Goal: Task Accomplishment & Management: Complete application form

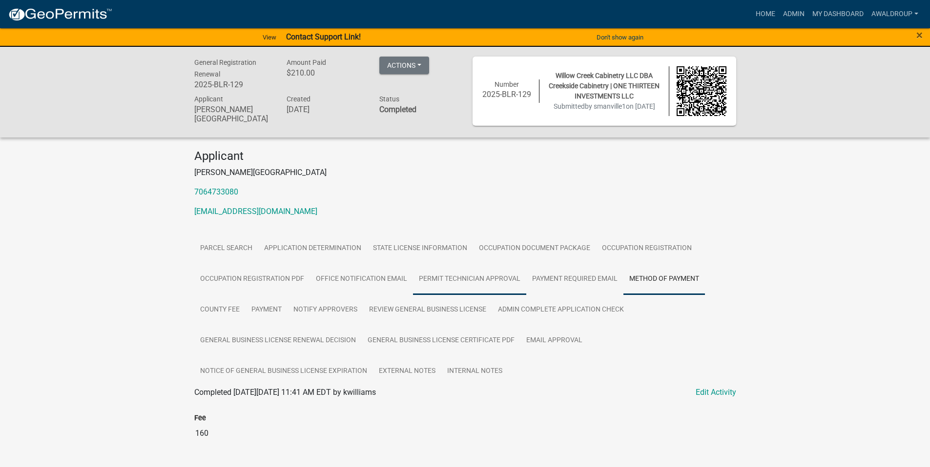
scroll to position [130, 0]
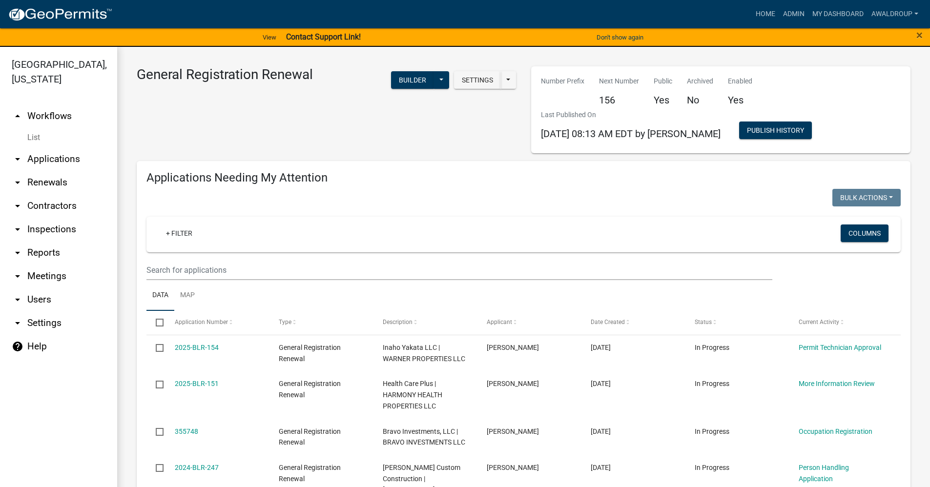
drag, startPoint x: 27, startPoint y: 41, endPoint x: 56, endPoint y: 34, distance: 29.1
drag, startPoint x: 26, startPoint y: 254, endPoint x: 99, endPoint y: 229, distance: 76.8
click at [26, 254] on link "arrow_drop_down Reports" at bounding box center [58, 252] width 117 height 23
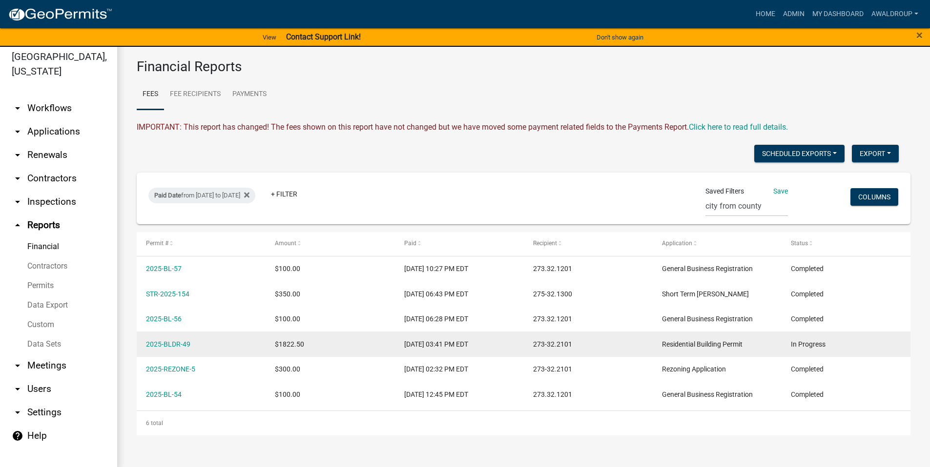
scroll to position [12, 0]
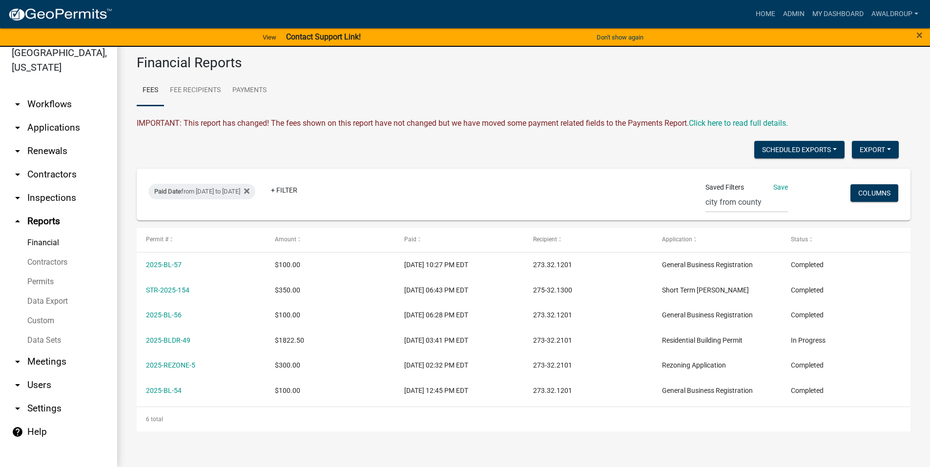
click at [52, 240] on link "Financial" at bounding box center [58, 243] width 117 height 20
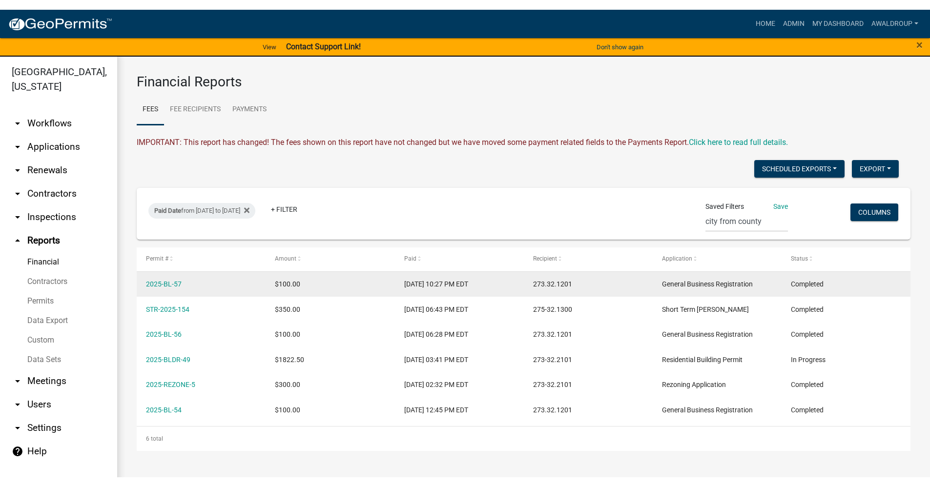
scroll to position [0, 0]
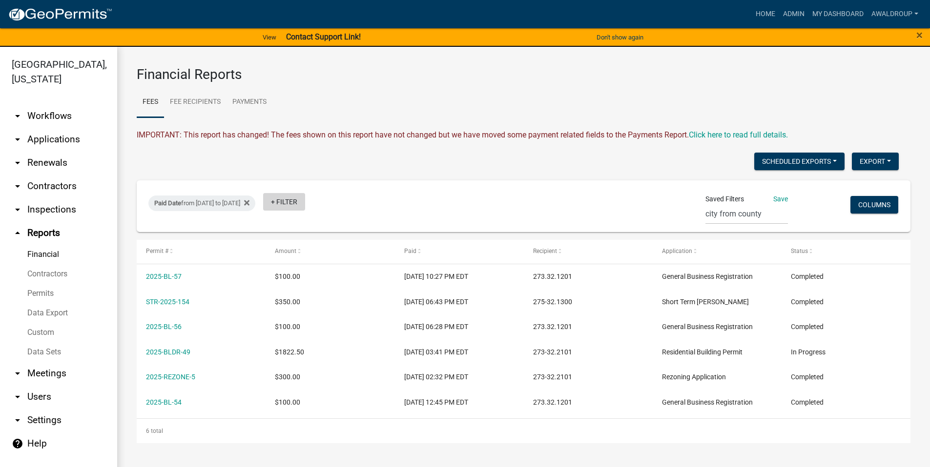
click at [305, 203] on link "+ Filter" at bounding box center [284, 202] width 42 height 18
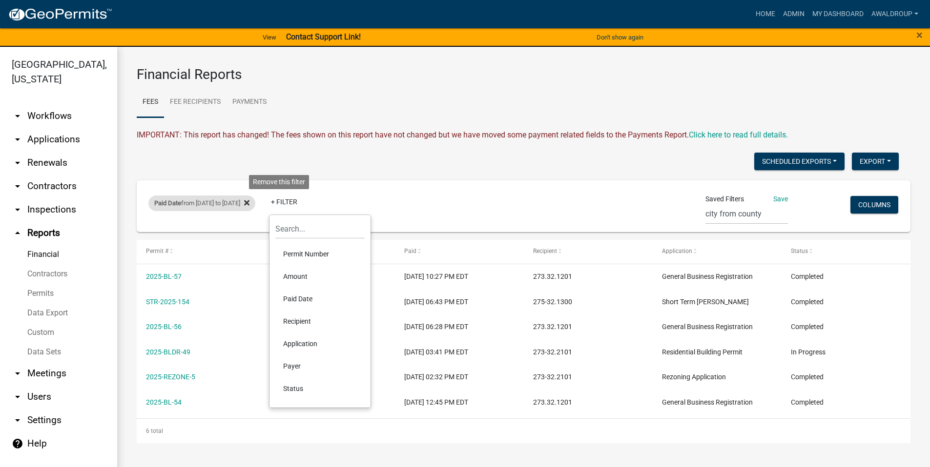
click at [249, 203] on icon at bounding box center [246, 202] width 5 height 5
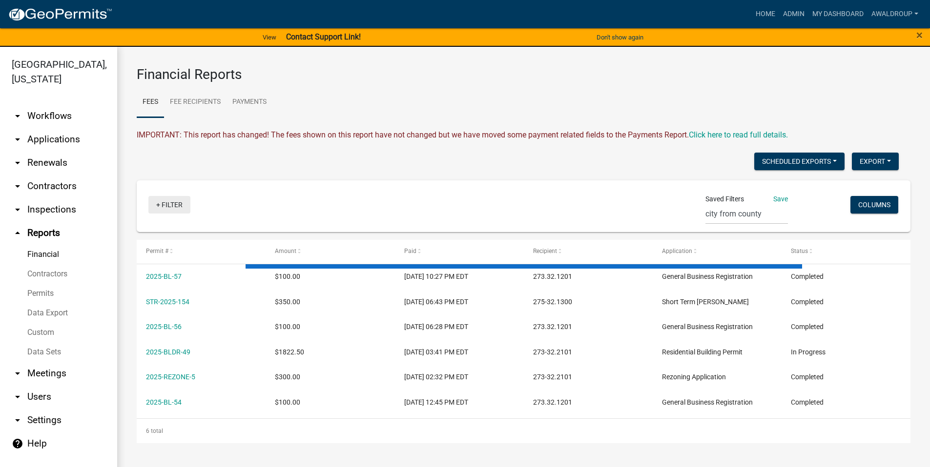
click at [160, 202] on link "+ Filter" at bounding box center [169, 205] width 42 height 18
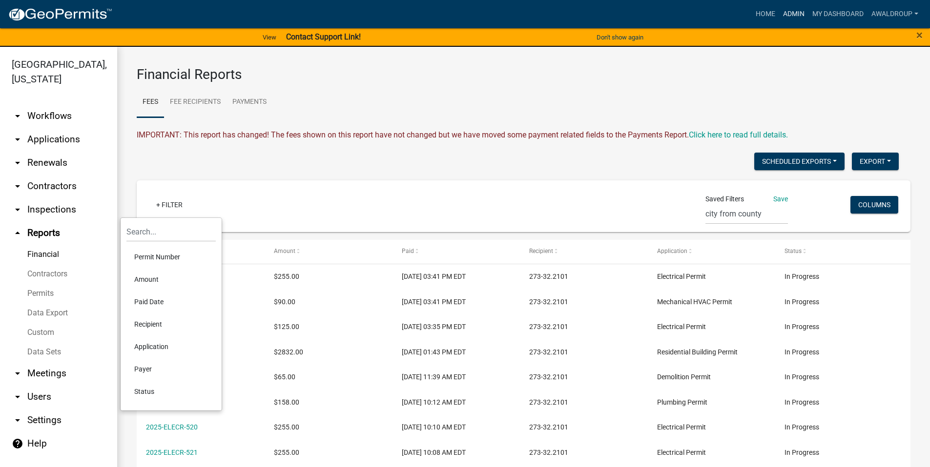
drag, startPoint x: 787, startPoint y: 13, endPoint x: 812, endPoint y: 36, distance: 34.5
click at [787, 13] on link "Admin" at bounding box center [793, 14] width 29 height 19
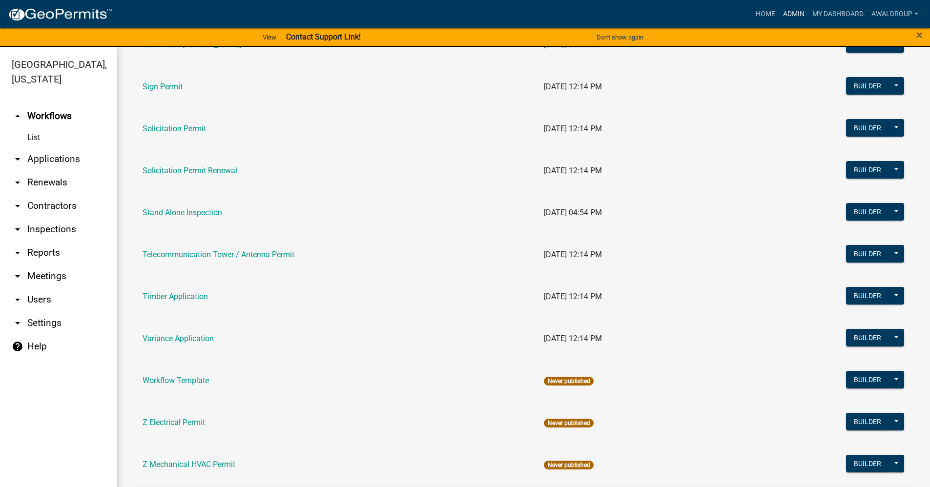
scroll to position [1339, 0]
click at [175, 338] on link "Variance Application" at bounding box center [177, 337] width 71 height 9
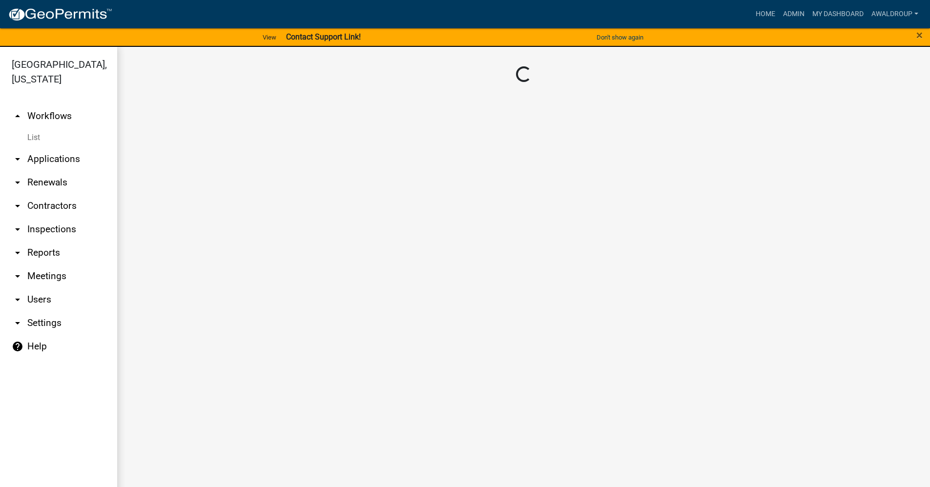
click at [175, 338] on main "Loading..." at bounding box center [523, 273] width 812 height 452
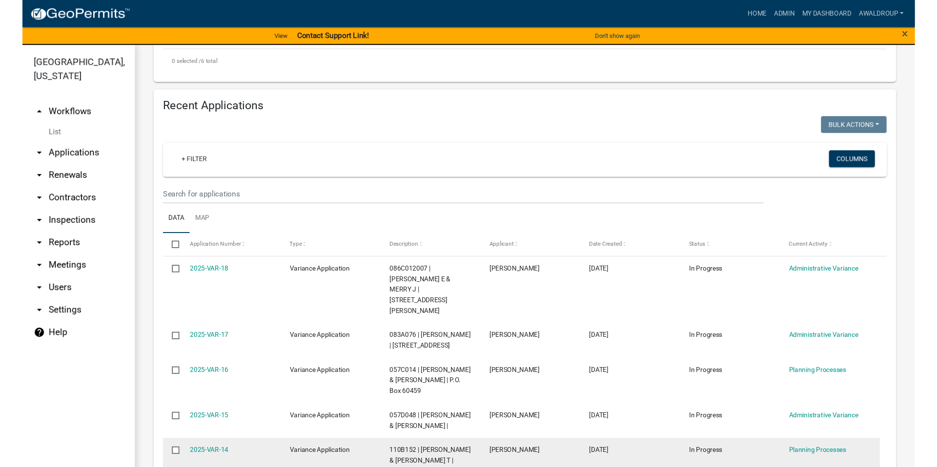
scroll to position [575, 0]
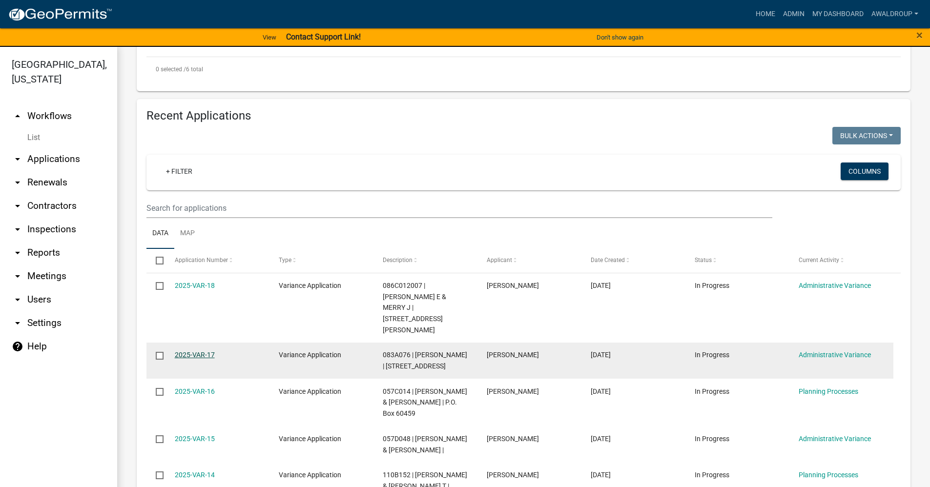
drag, startPoint x: 198, startPoint y: 305, endPoint x: 203, endPoint y: 302, distance: 6.1
click at [198, 351] on link "2025-VAR-17" at bounding box center [195, 355] width 40 height 8
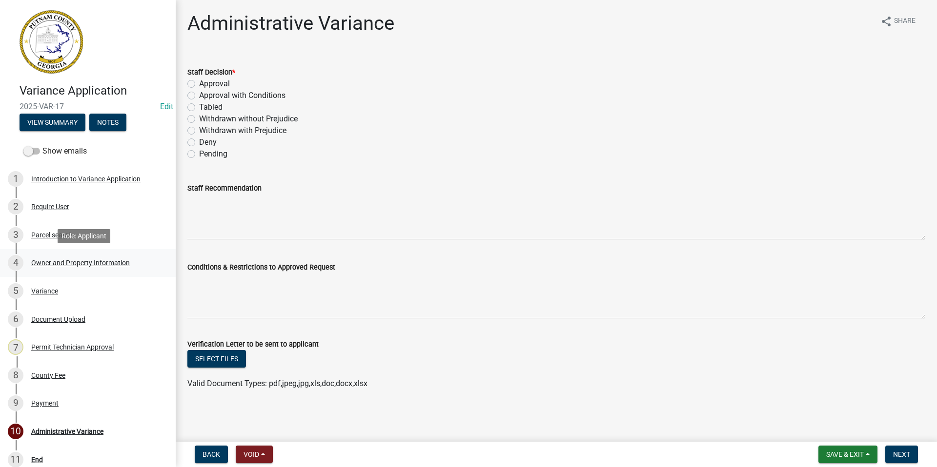
drag, startPoint x: 49, startPoint y: 260, endPoint x: 49, endPoint y: 265, distance: 5.9
click at [49, 260] on div "Owner and Property Information" at bounding box center [80, 263] width 99 height 7
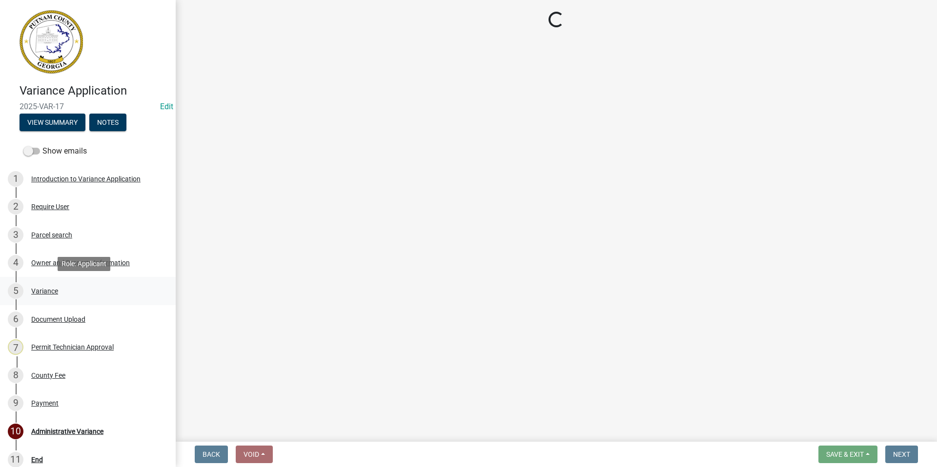
select select "78bfdc44-73ff-456e-a557-d4c99b9c08be"
select select "83394b22-4a11-496c-8e5c-75ade2e72faf"
select select "295c155f-de53-4b68-9fdd-08c8883e9b6f"
select select "6f1acead-4b1a-4680-ba5d-beeb03d30465"
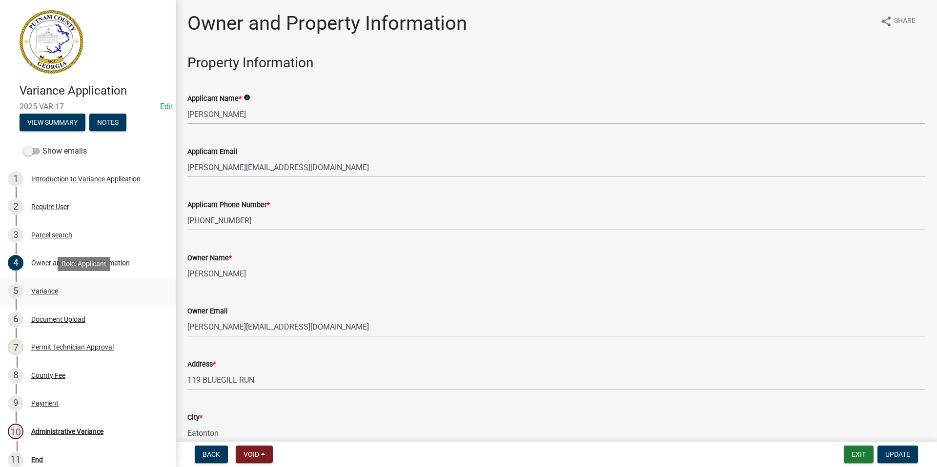
click at [40, 291] on div "Variance" at bounding box center [44, 291] width 27 height 7
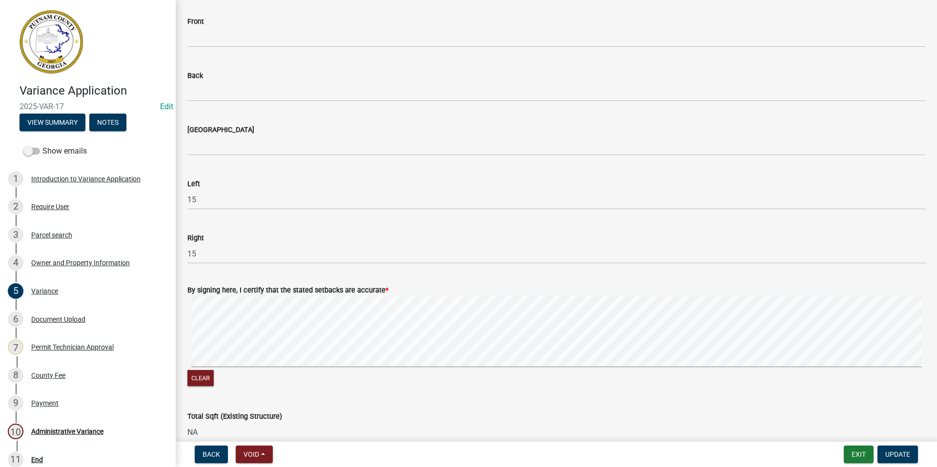
scroll to position [455, 0]
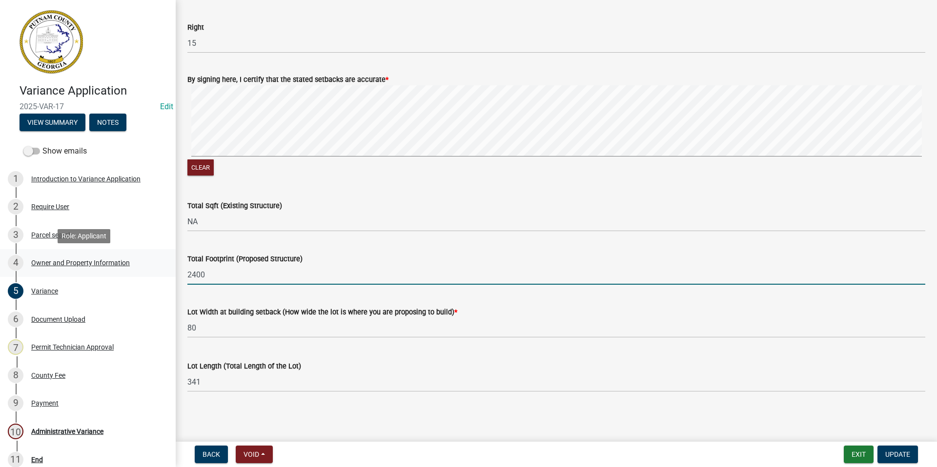
drag, startPoint x: 210, startPoint y: 276, endPoint x: 162, endPoint y: 274, distance: 48.3
click at [162, 274] on div "Variance Application 2025-VAR-17 Edit View Summary Notes Show emails 1 Introduc…" at bounding box center [468, 233] width 937 height 467
type input "1,375"
drag, startPoint x: 895, startPoint y: 454, endPoint x: 845, endPoint y: 431, distance: 54.6
click at [894, 454] on span "Update" at bounding box center [897, 455] width 25 height 8
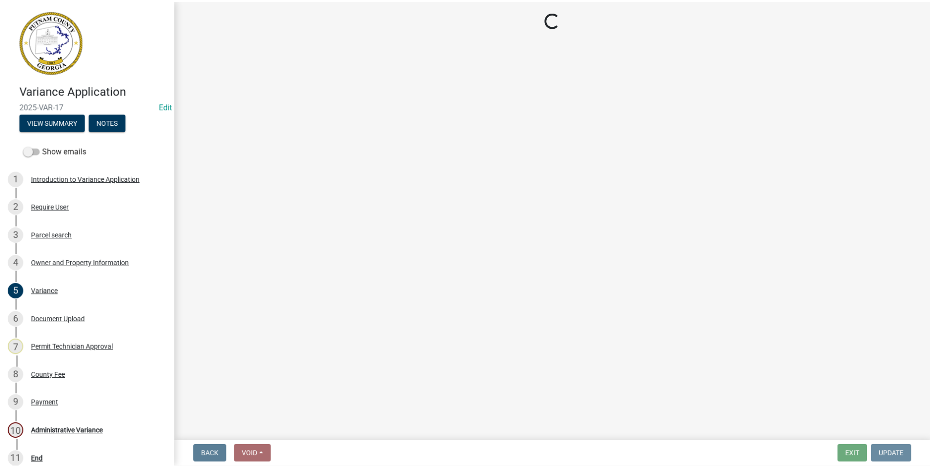
scroll to position [0, 0]
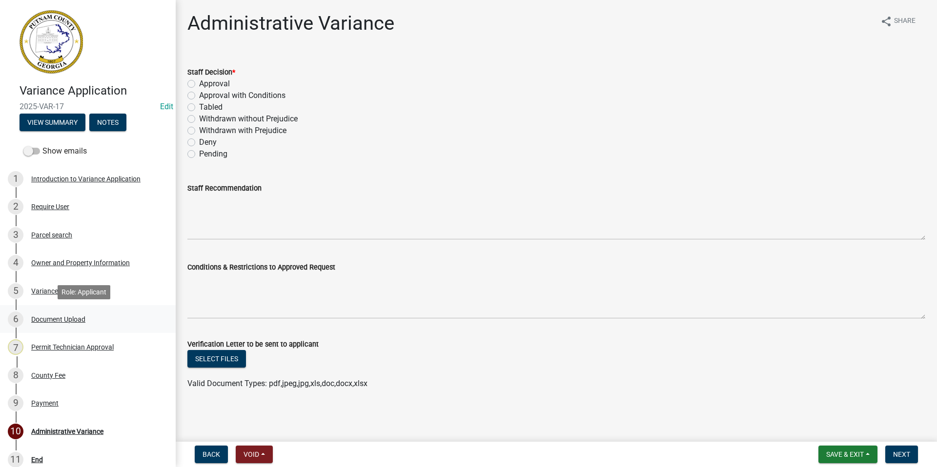
drag, startPoint x: 45, startPoint y: 317, endPoint x: 89, endPoint y: 306, distance: 44.6
click at [46, 317] on div "Document Upload" at bounding box center [58, 319] width 54 height 7
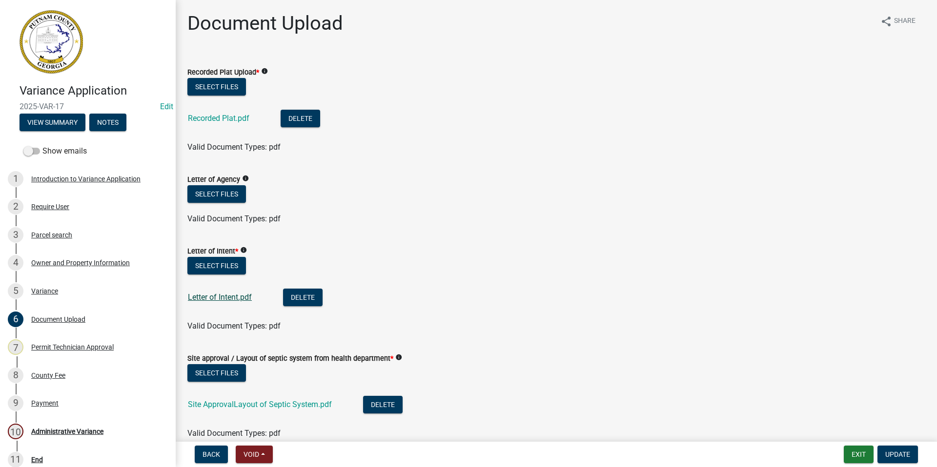
click at [229, 298] on link "Letter of Intent.pdf" at bounding box center [220, 297] width 64 height 9
click at [308, 298] on button "Delete" at bounding box center [303, 298] width 40 height 18
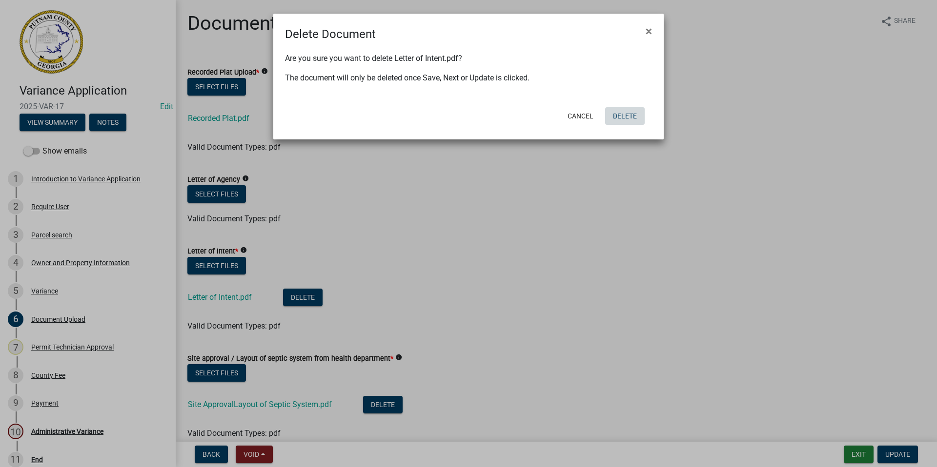
drag, startPoint x: 634, startPoint y: 114, endPoint x: 622, endPoint y: 119, distance: 13.3
click at [634, 114] on button "Delete" at bounding box center [625, 116] width 40 height 18
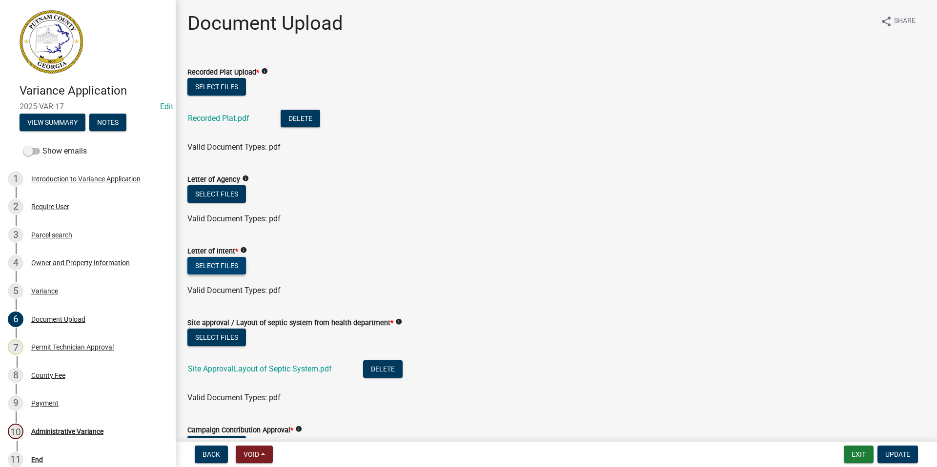
click at [196, 264] on button "Select files" at bounding box center [216, 266] width 59 height 18
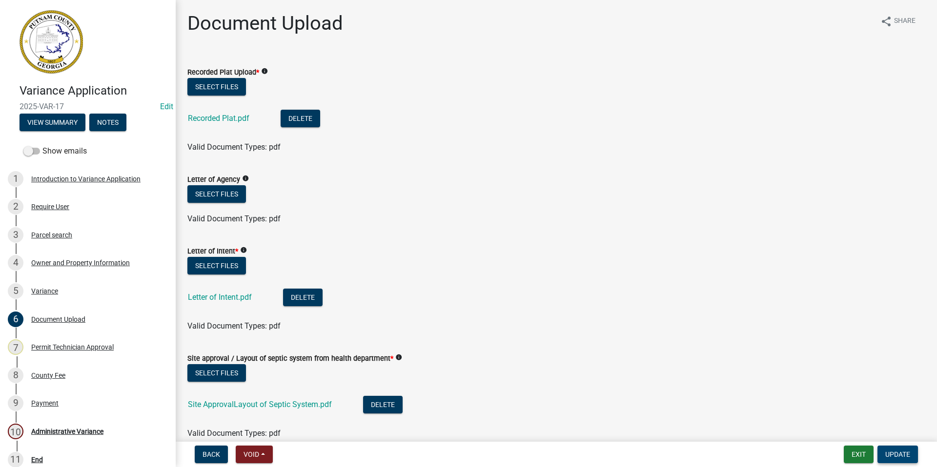
click at [885, 452] on span "Update" at bounding box center [897, 455] width 25 height 8
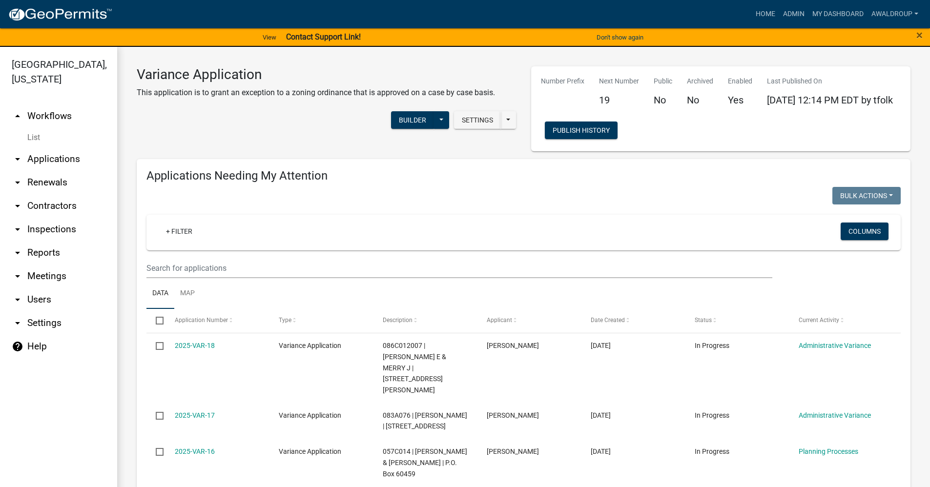
click at [57, 159] on link "arrow_drop_down Applications" at bounding box center [58, 158] width 117 height 23
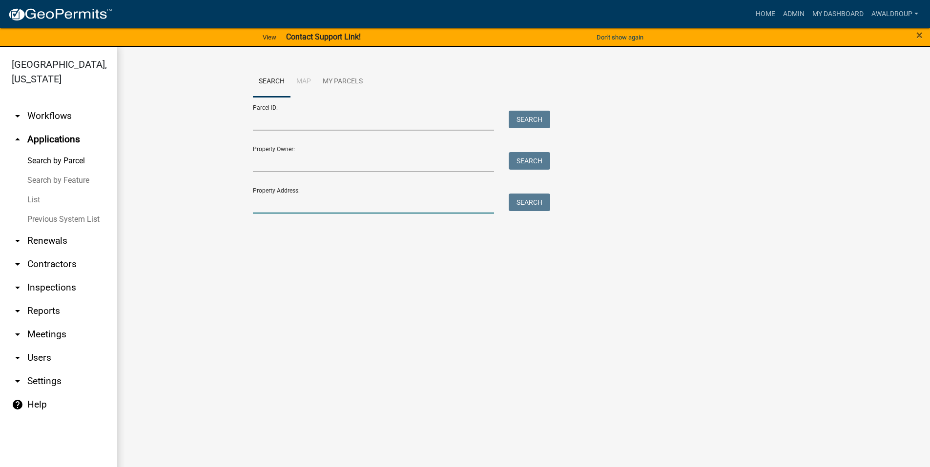
click at [326, 205] on input "Property Address:" at bounding box center [374, 204] width 242 height 20
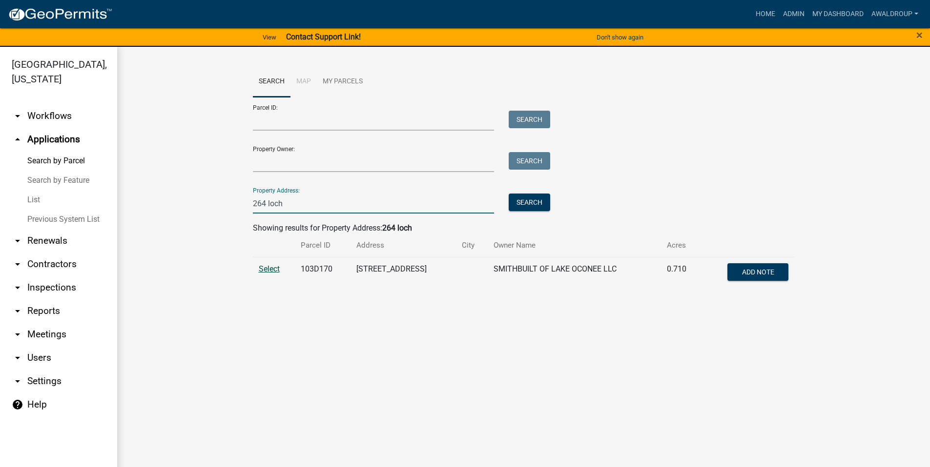
type input "264 loch"
click at [269, 266] on span "Select" at bounding box center [269, 268] width 21 height 9
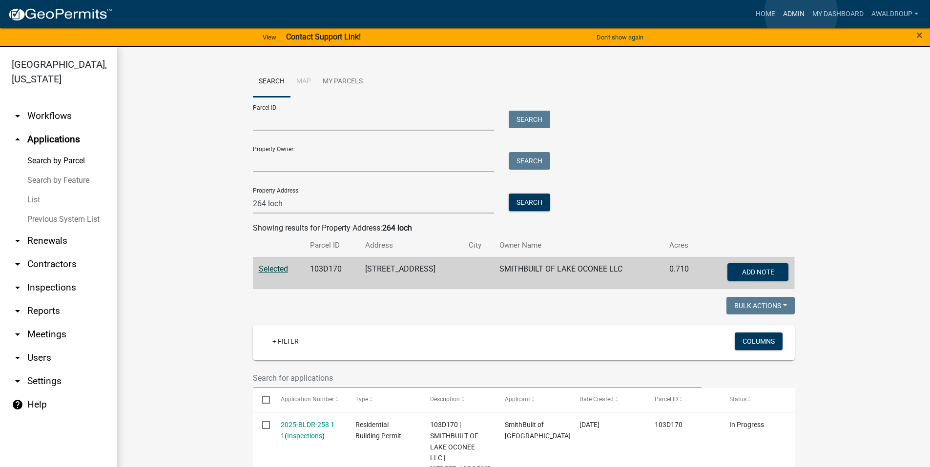
click at [801, 13] on link "Admin" at bounding box center [793, 14] width 29 height 19
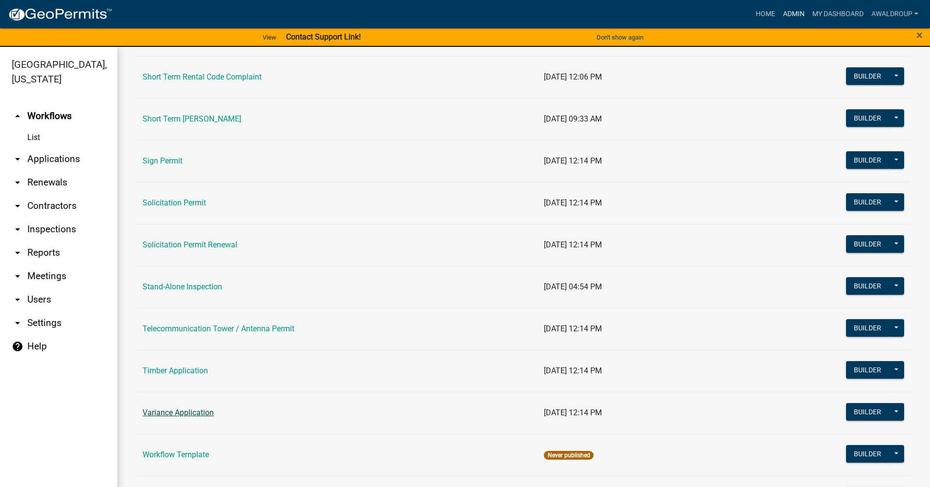
scroll to position [1269, 0]
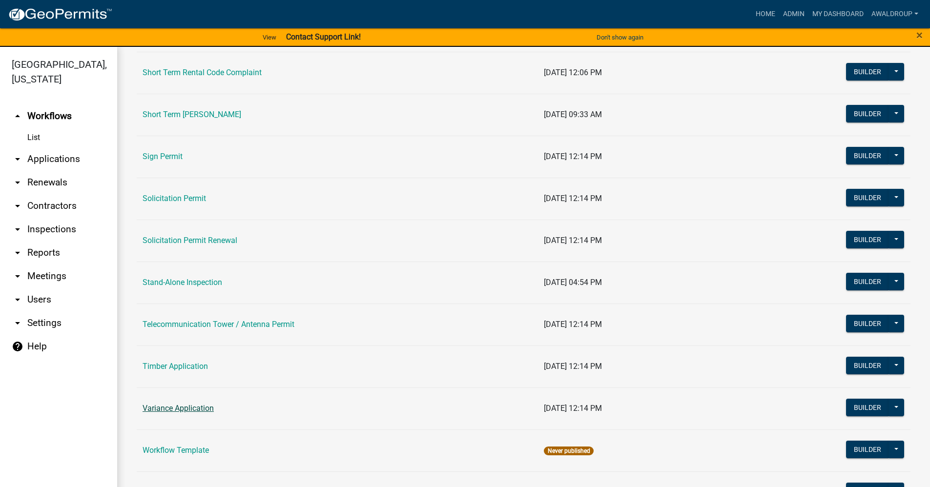
click at [186, 406] on link "Variance Application" at bounding box center [177, 408] width 71 height 9
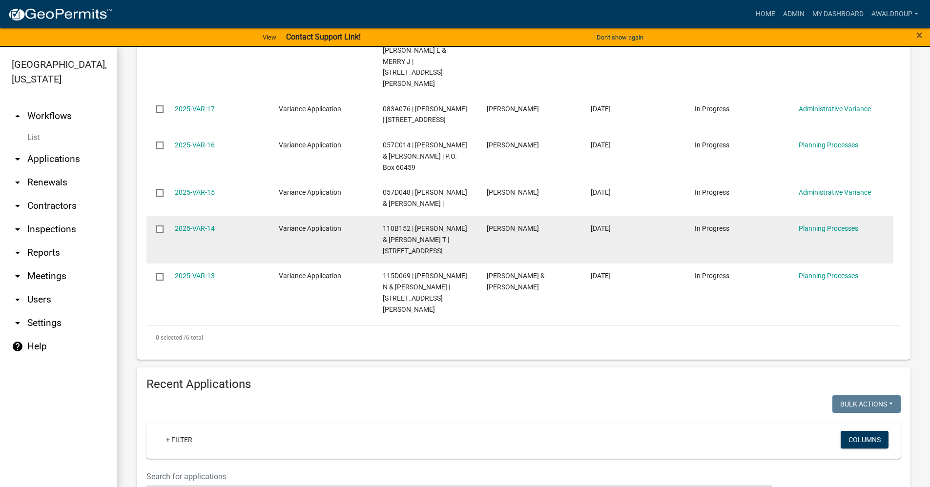
scroll to position [282, 0]
